Goal: Find specific page/section: Find specific page/section

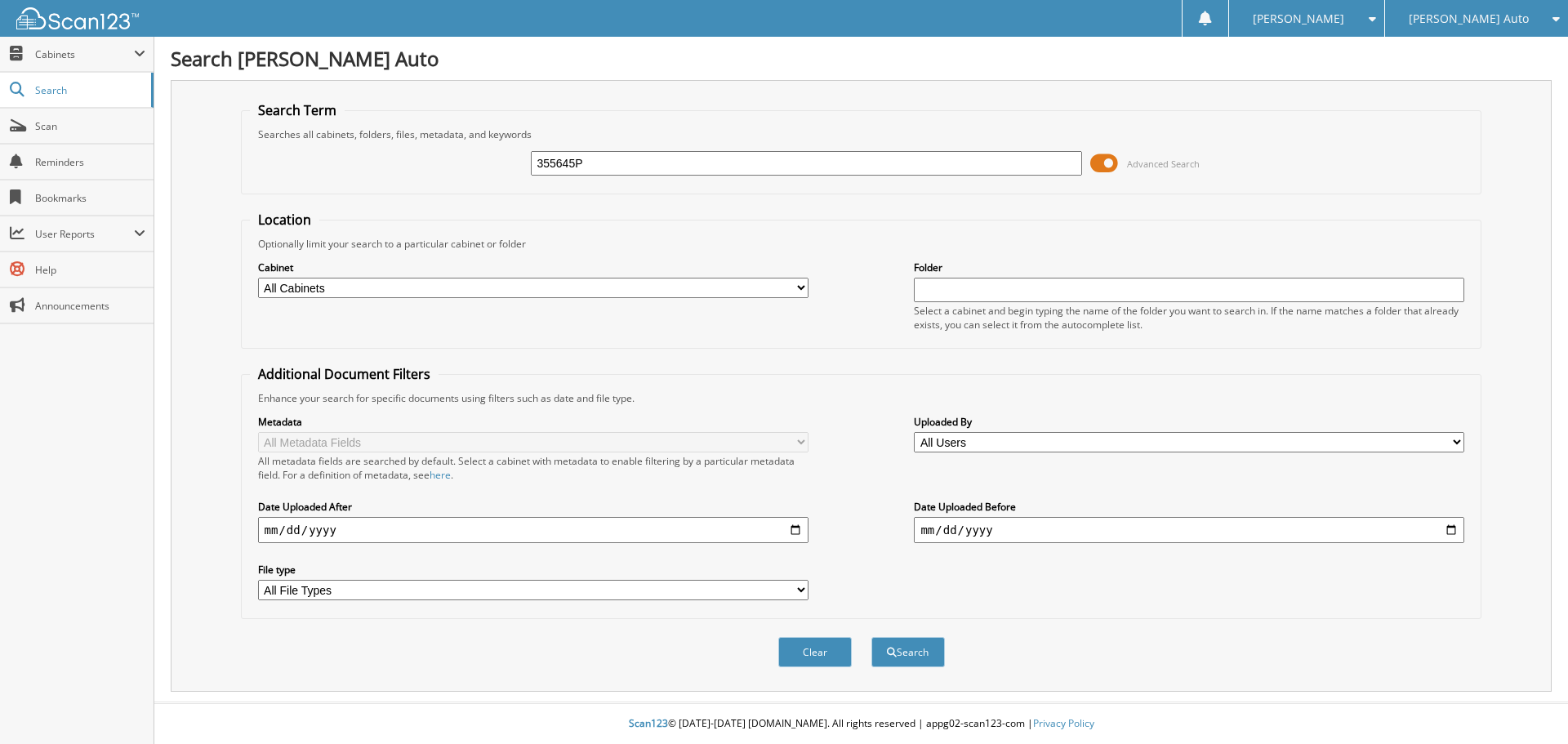
type input "355645P"
click at [871, 636] on button "Search" at bounding box center [908, 652] width 74 height 31
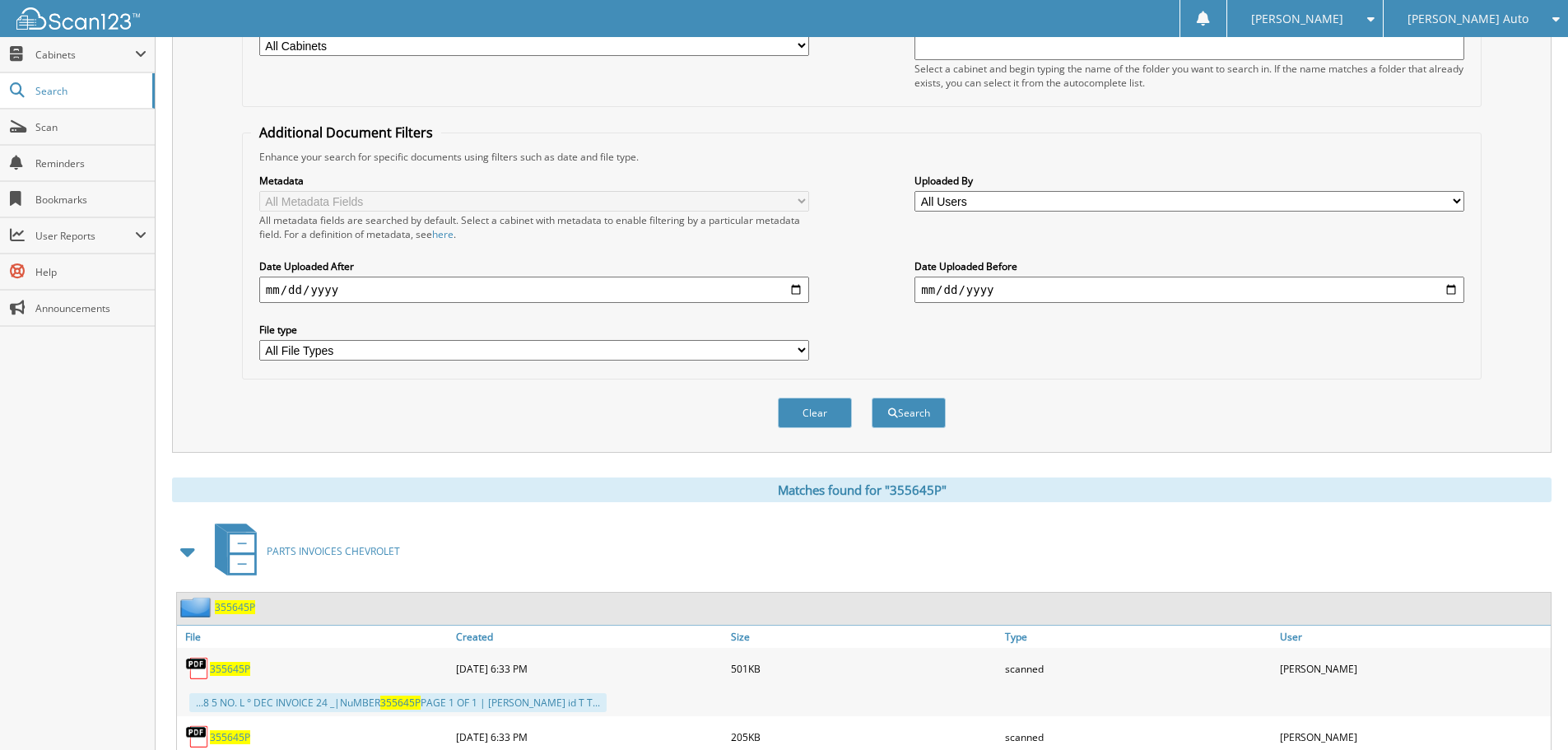
scroll to position [463, 0]
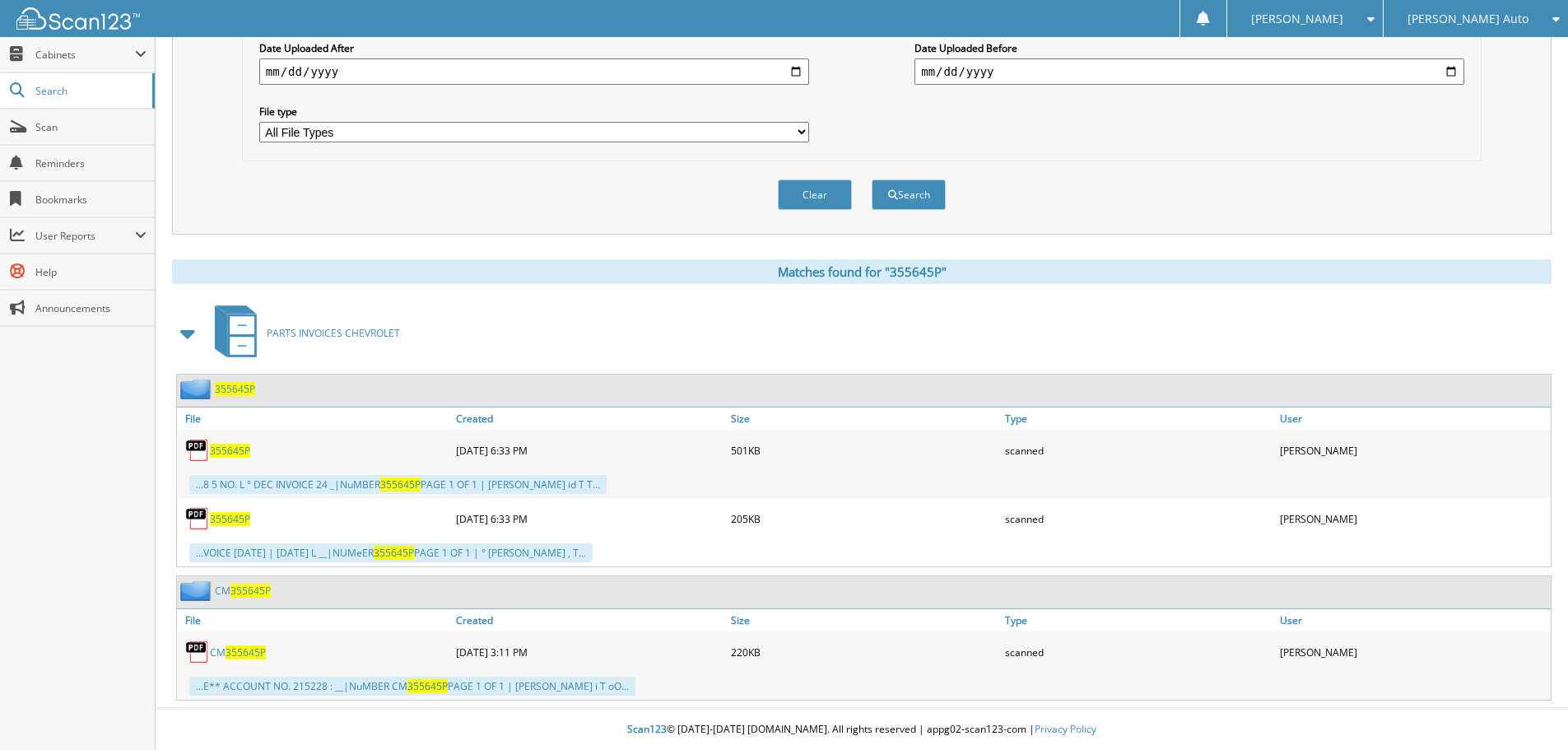
click at [239, 454] on span "355645P" at bounding box center [230, 450] width 40 height 14
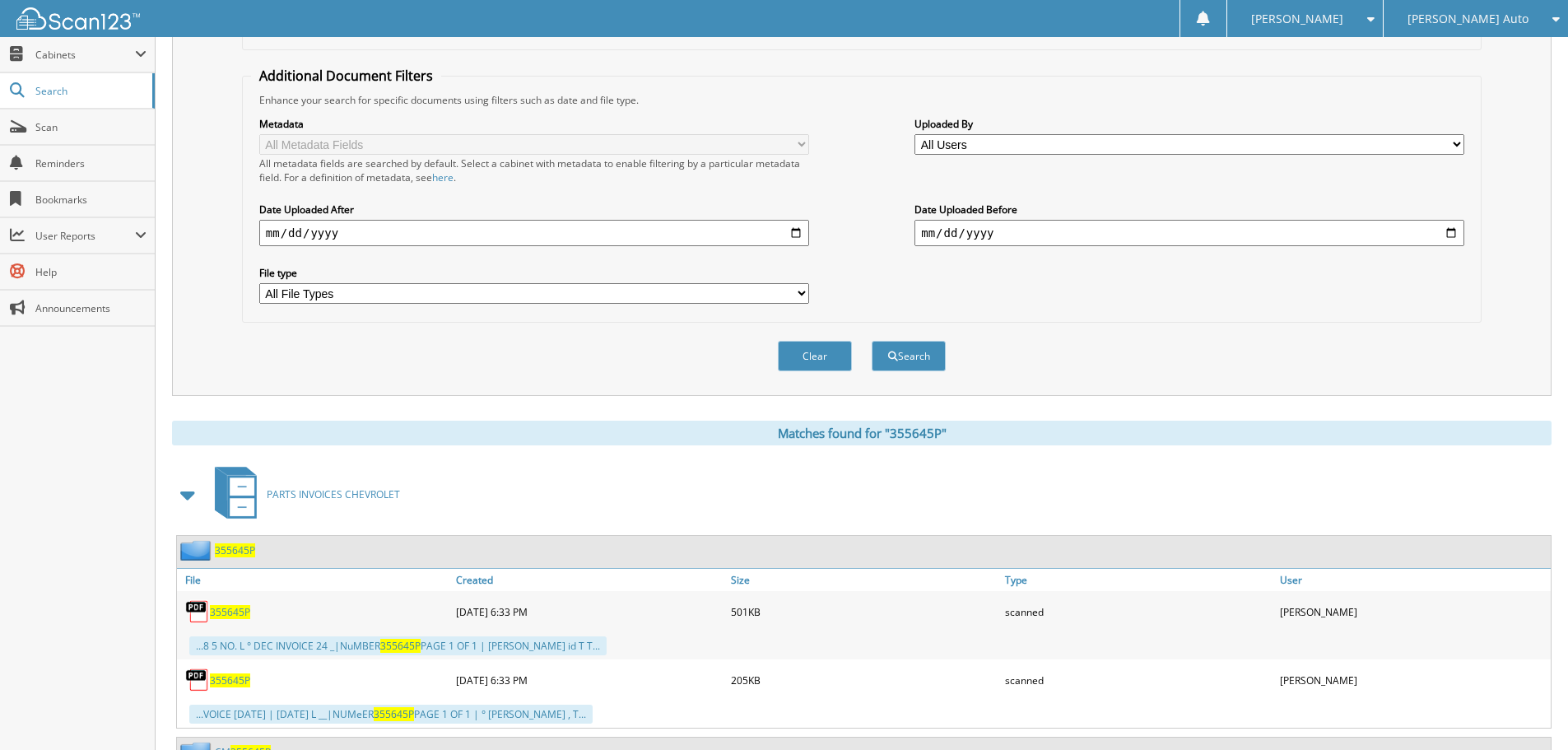
scroll to position [0, 0]
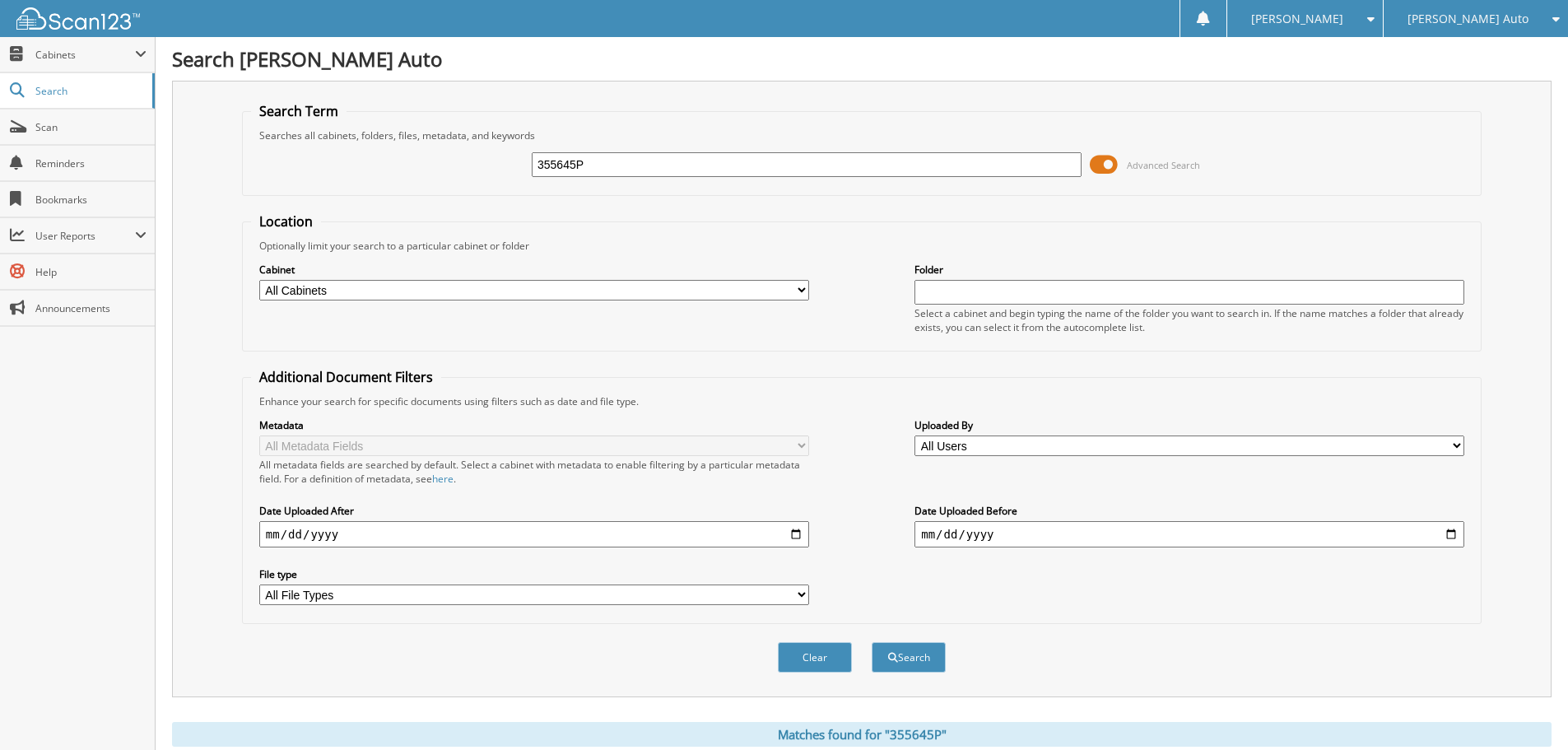
drag, startPoint x: 629, startPoint y: 165, endPoint x: 327, endPoint y: 202, distance: 304.3
click at [327, 202] on form "Search Term Searches all cabinets, folders, files, metadata, and keywords 35564…" at bounding box center [861, 396] width 1240 height 589
type input "[PERSON_NAME]"
click at [872, 642] on button "Search" at bounding box center [908, 657] width 74 height 31
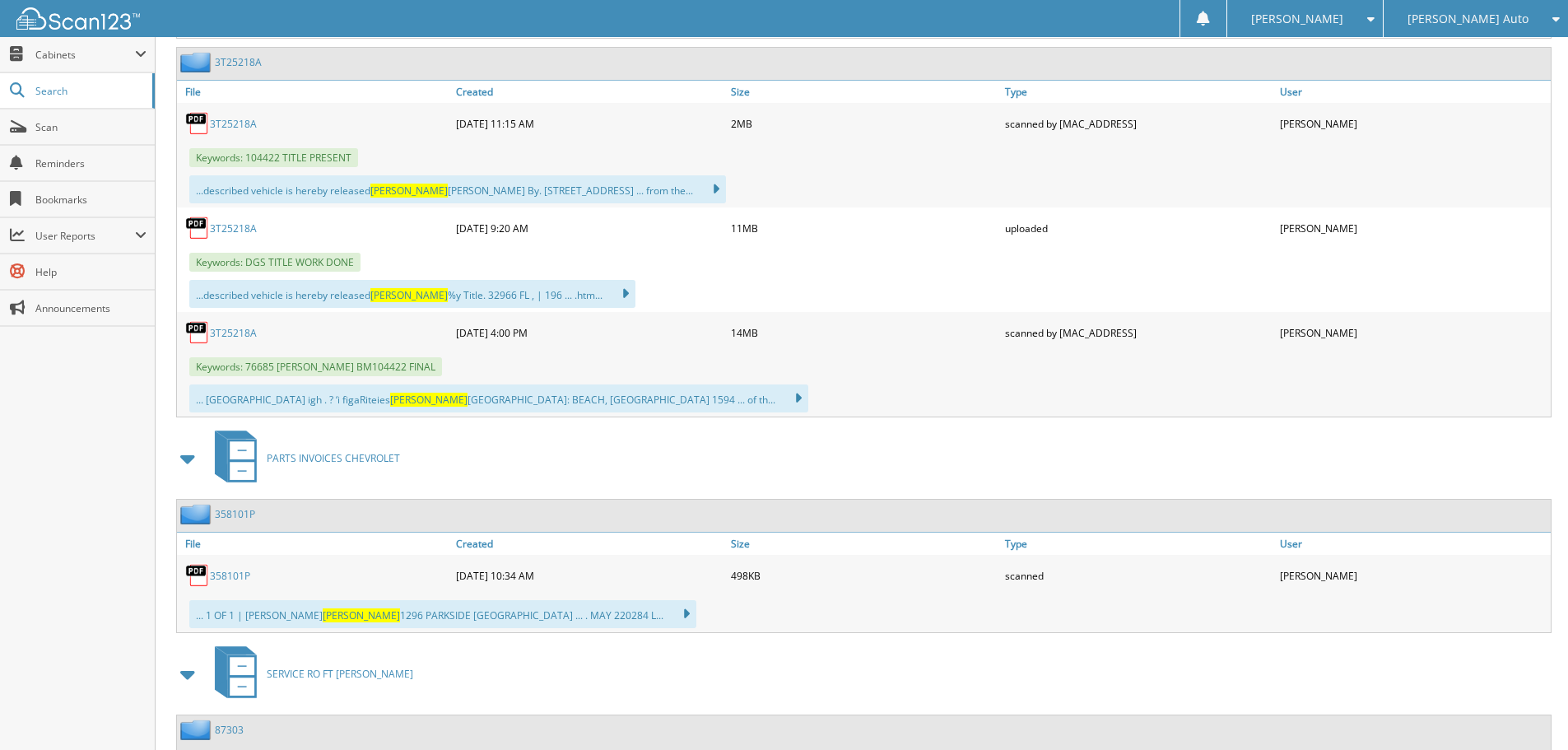
scroll to position [1646, 0]
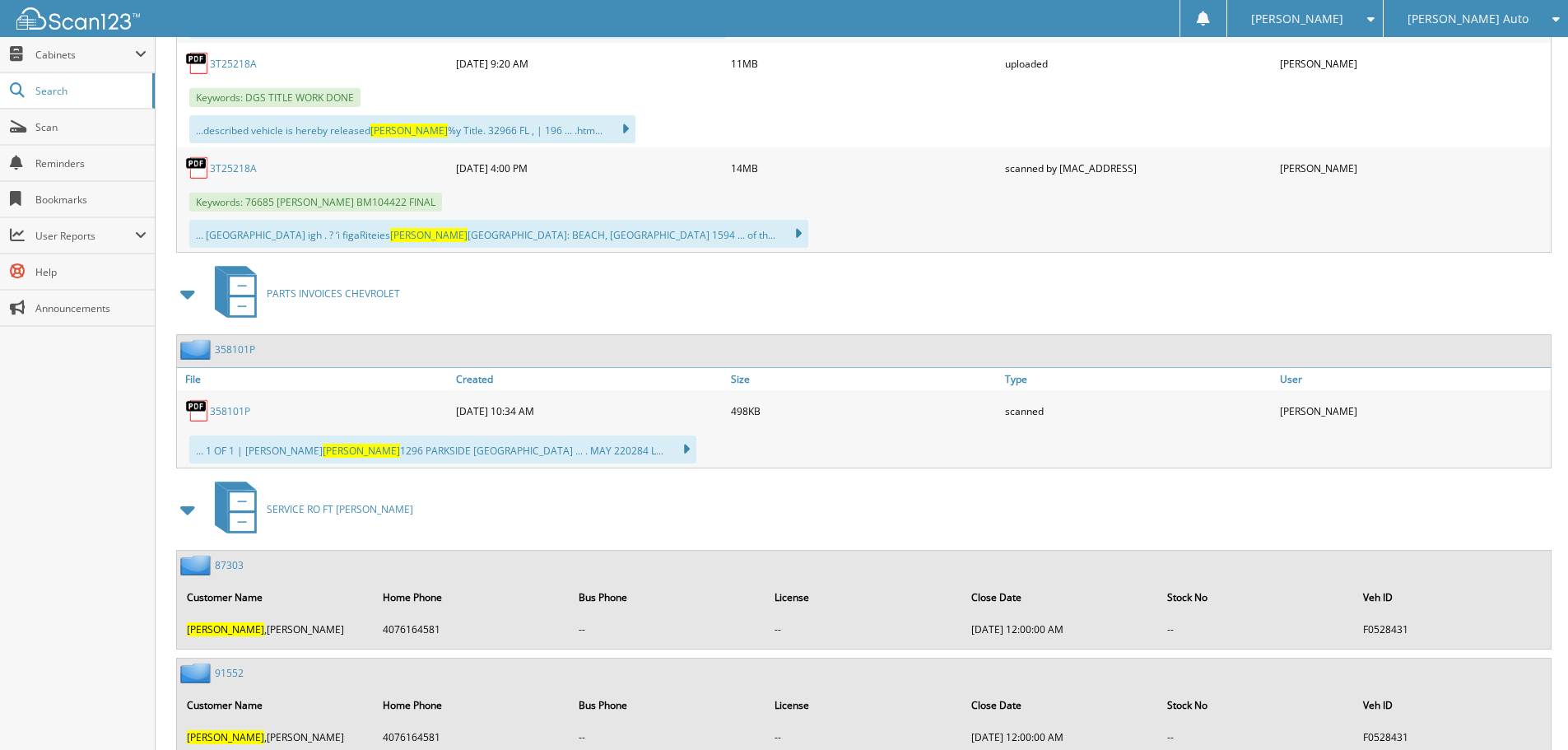
click at [239, 411] on link "358101P" at bounding box center [230, 411] width 40 height 14
